Goal: Information Seeking & Learning: Learn about a topic

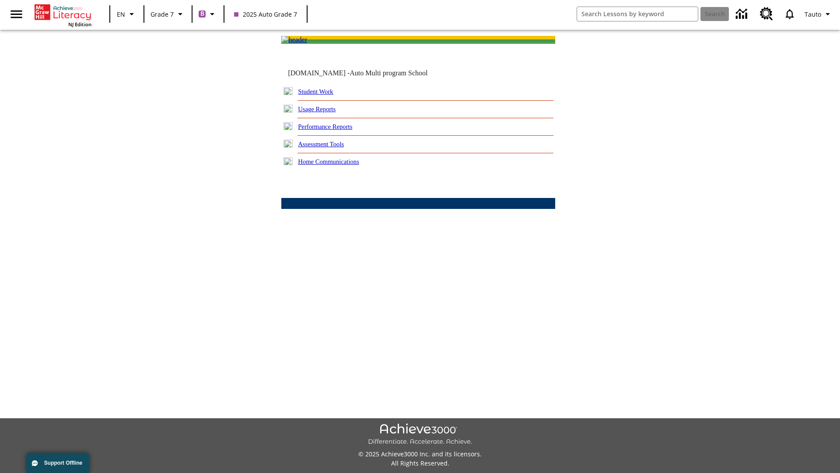
click at [335, 130] on link "Performance Reports" at bounding box center [325, 126] width 54 height 7
click at [0, 0] on link "How has [PERSON_NAME] reading measure performance changed over time?" at bounding box center [0, 0] width 0 height 0
